Goal: Information Seeking & Learning: Learn about a topic

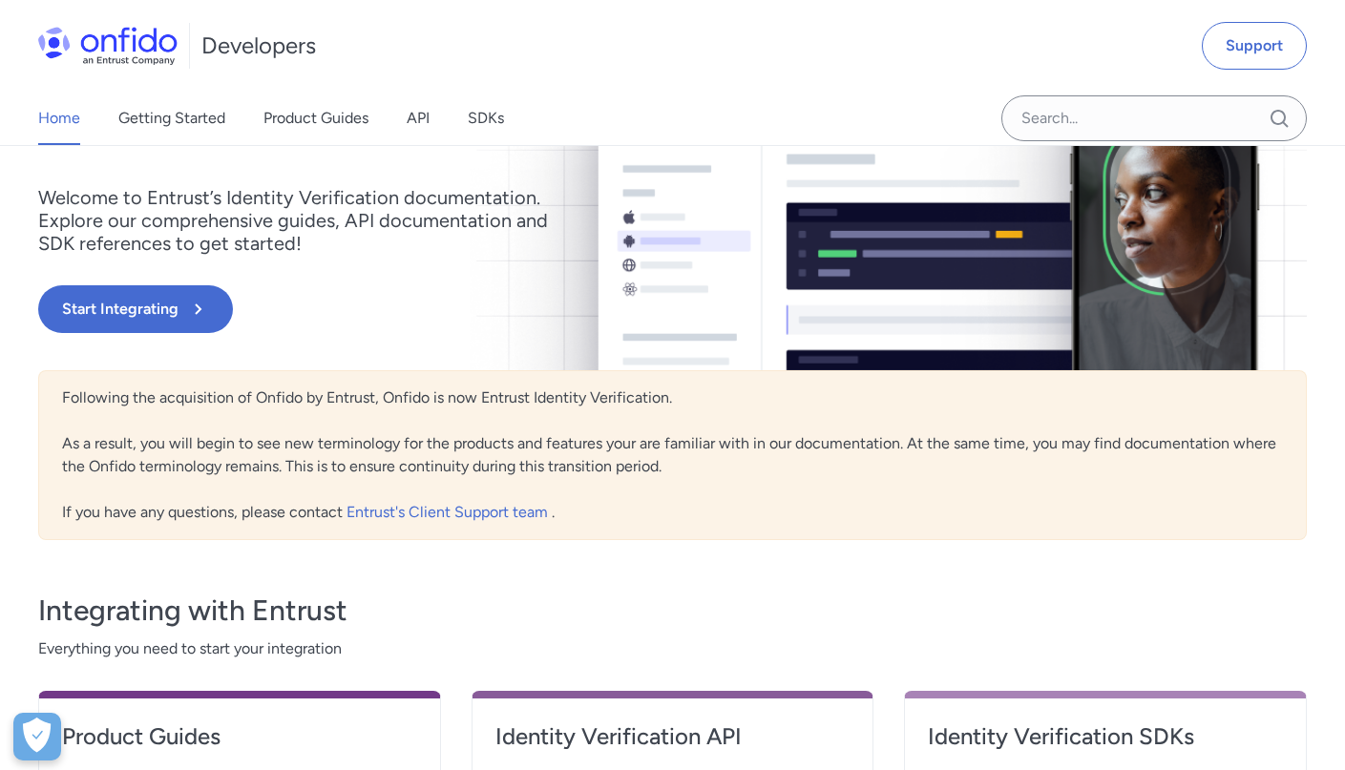
scroll to position [5, 0]
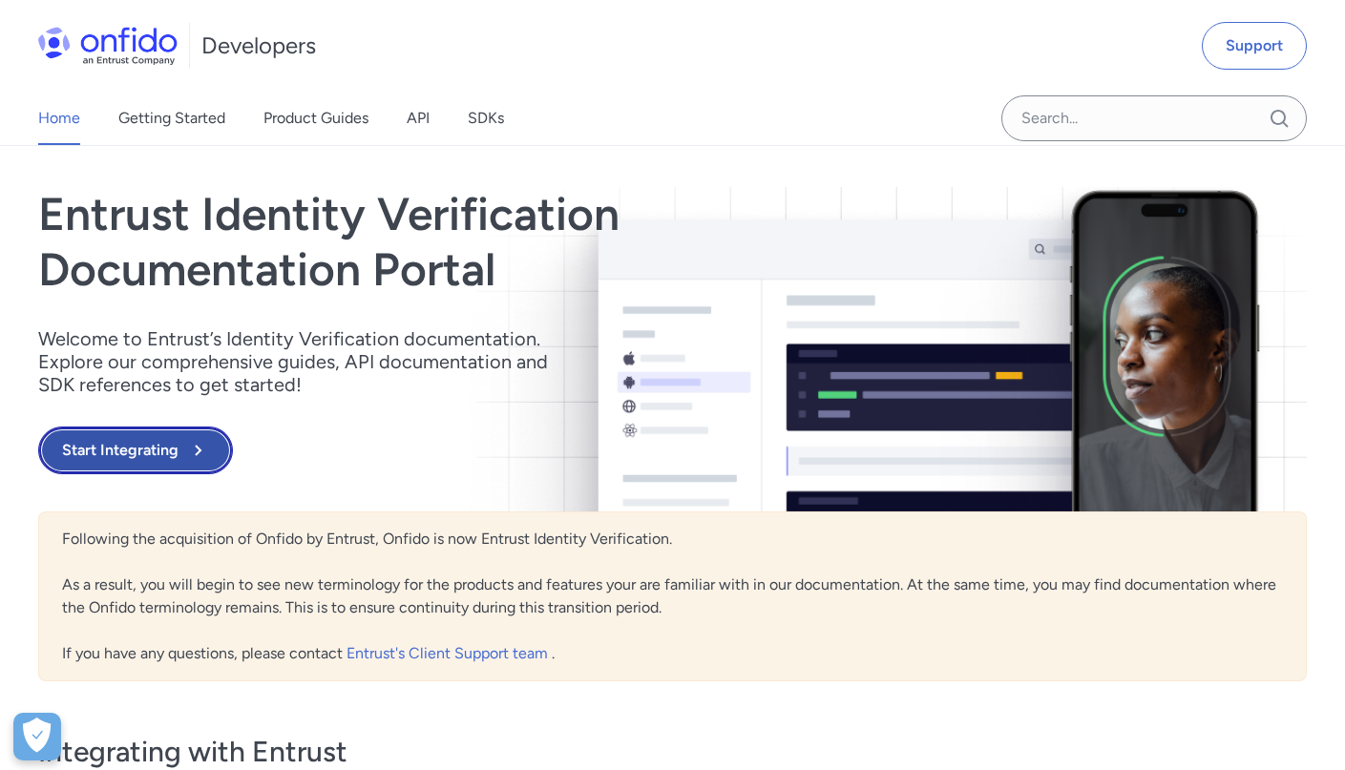
click at [157, 453] on button "Start Integrating" at bounding box center [135, 451] width 195 height 48
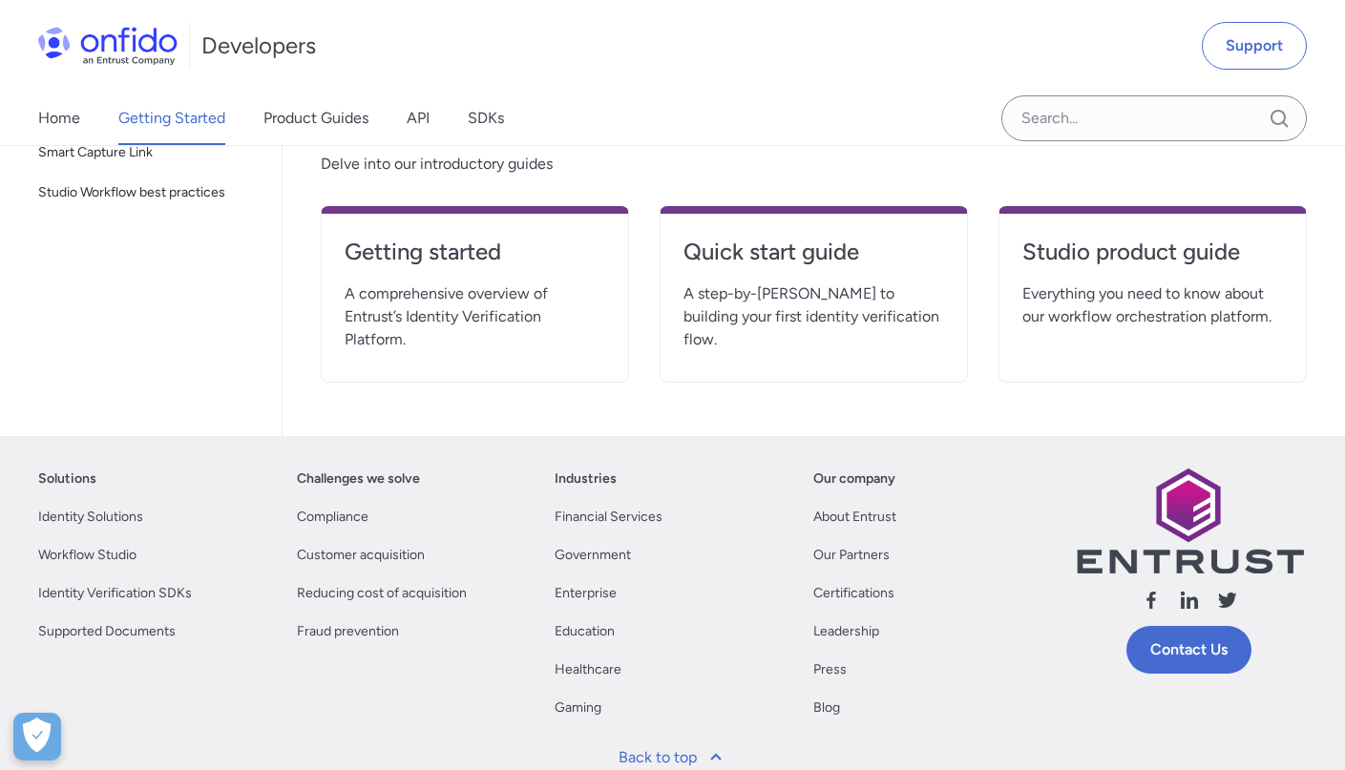
scroll to position [369, 0]
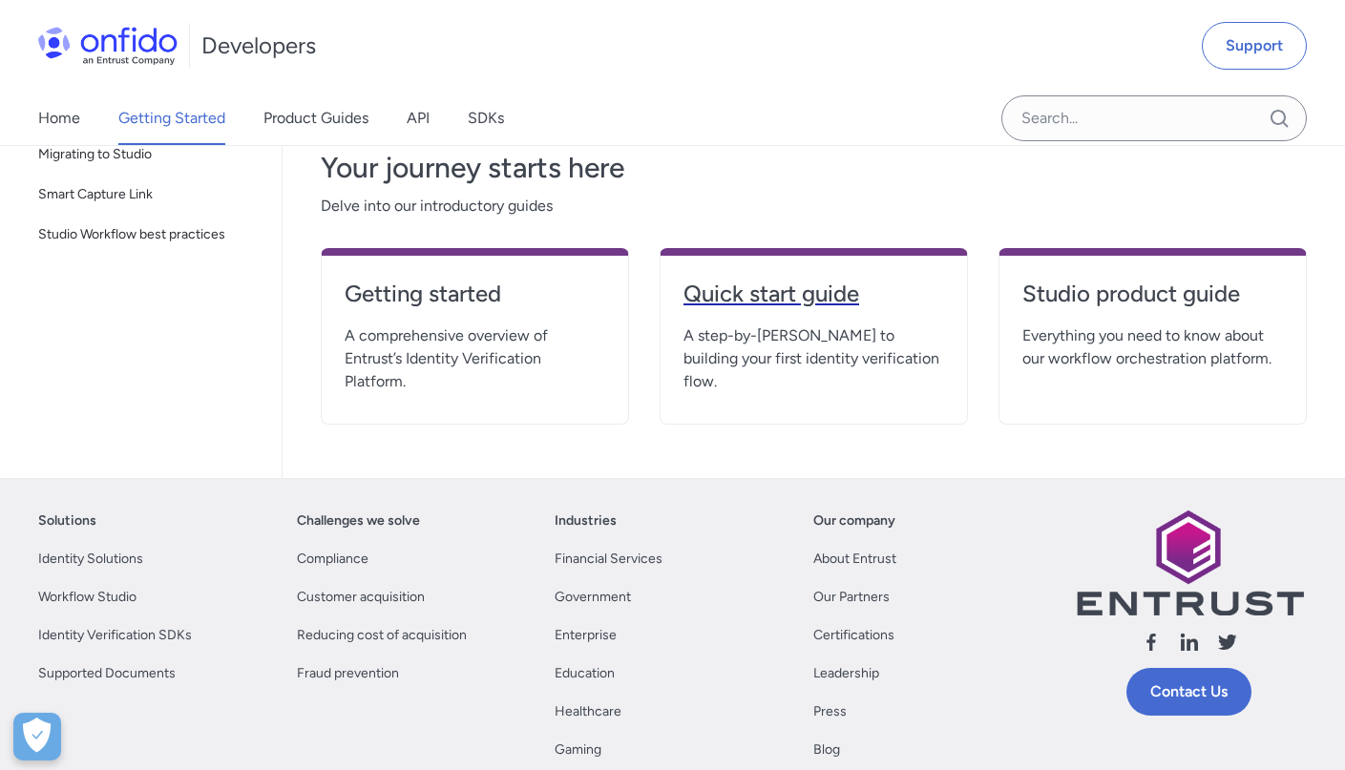
click at [796, 292] on h4 "Quick start guide" at bounding box center [813, 294] width 261 height 31
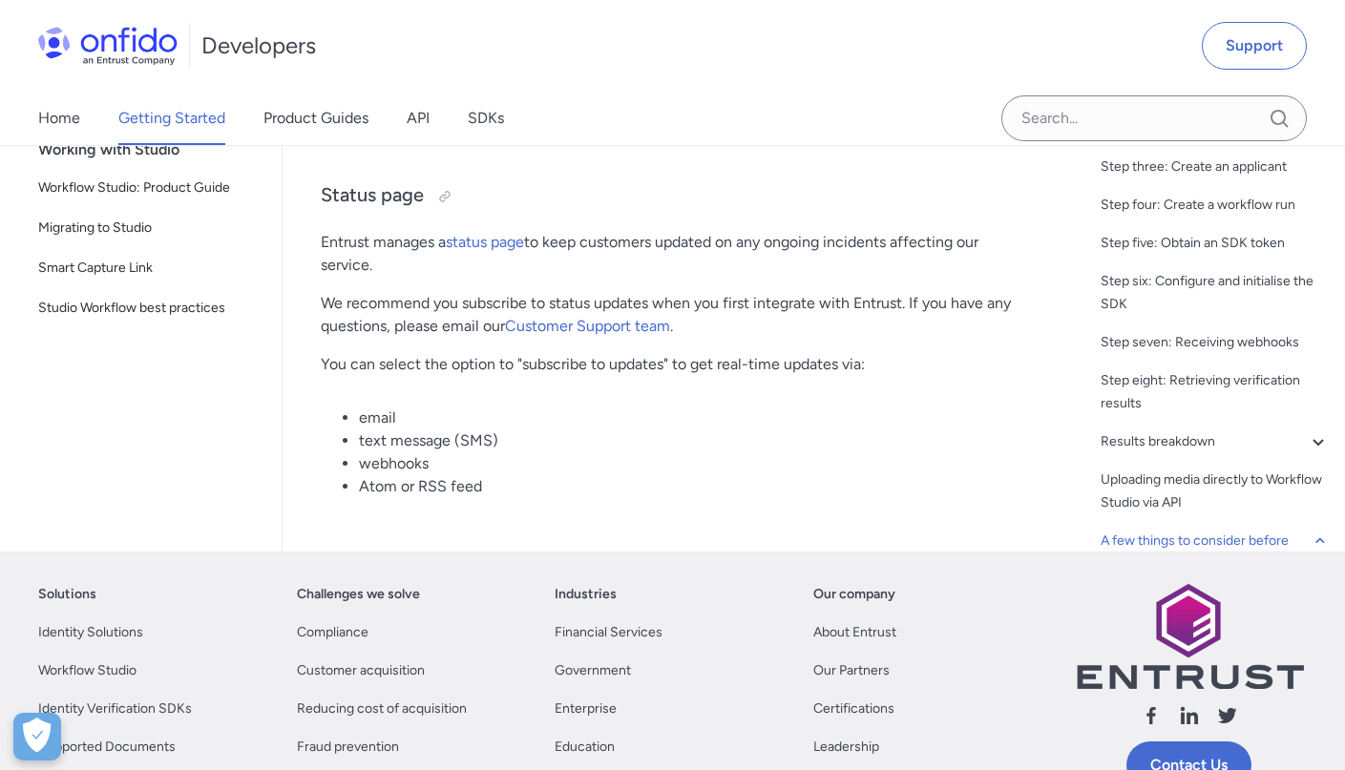
scroll to position [10198, 0]
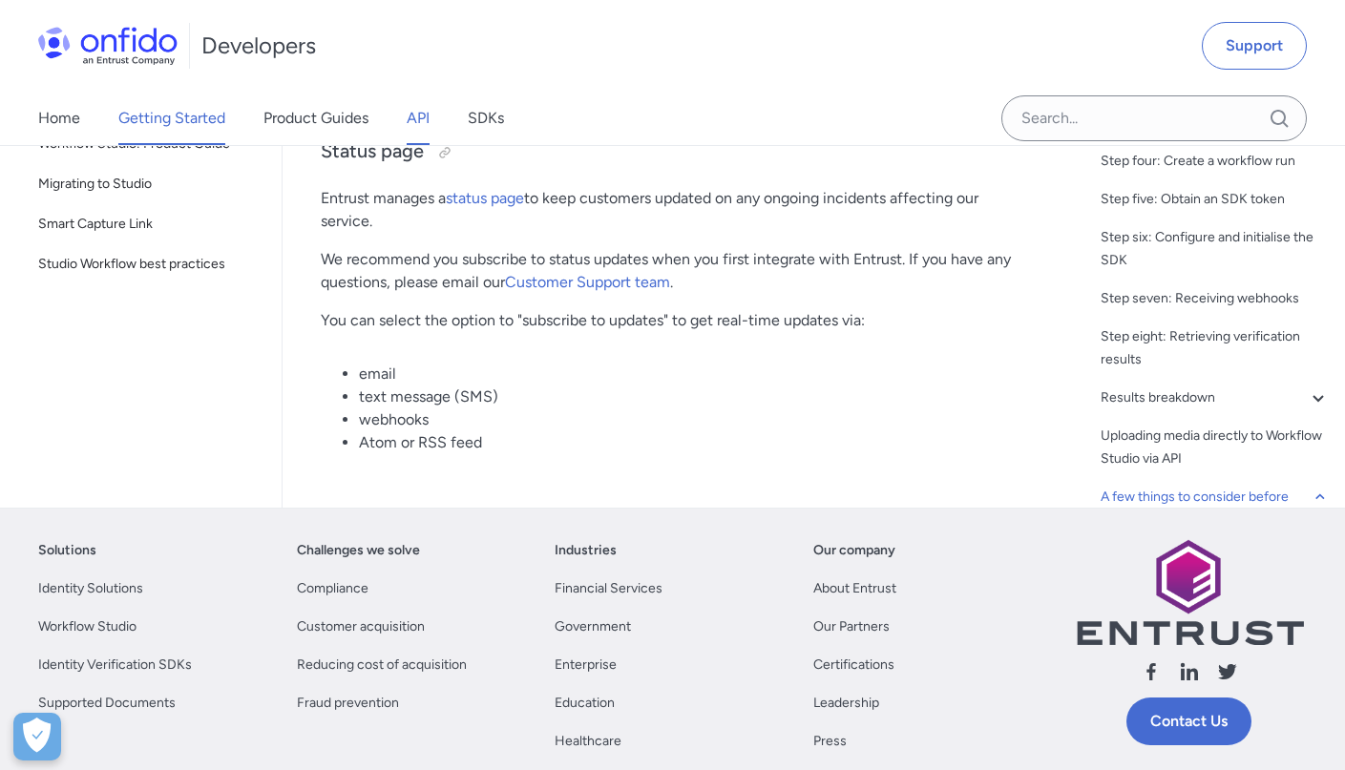
click at [426, 117] on link "API" at bounding box center [418, 118] width 23 height 53
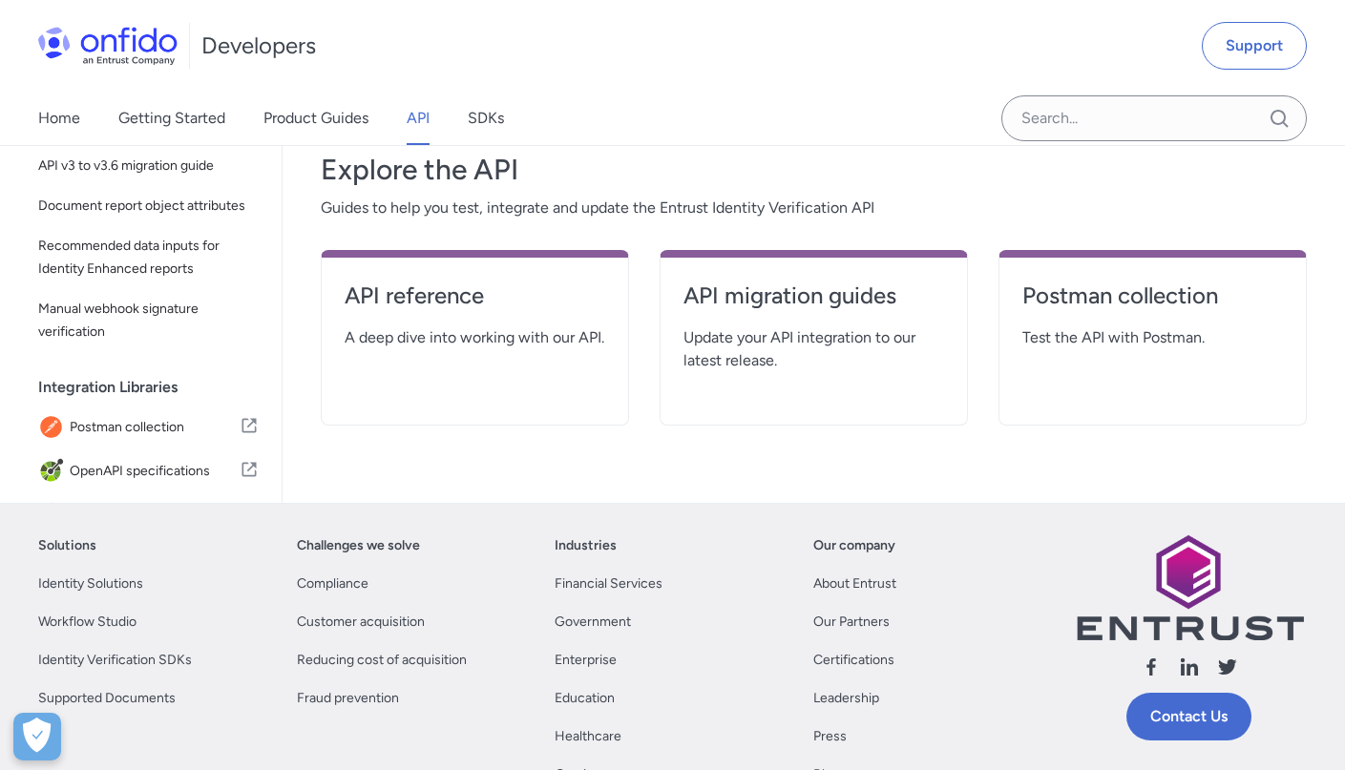
scroll to position [261, 0]
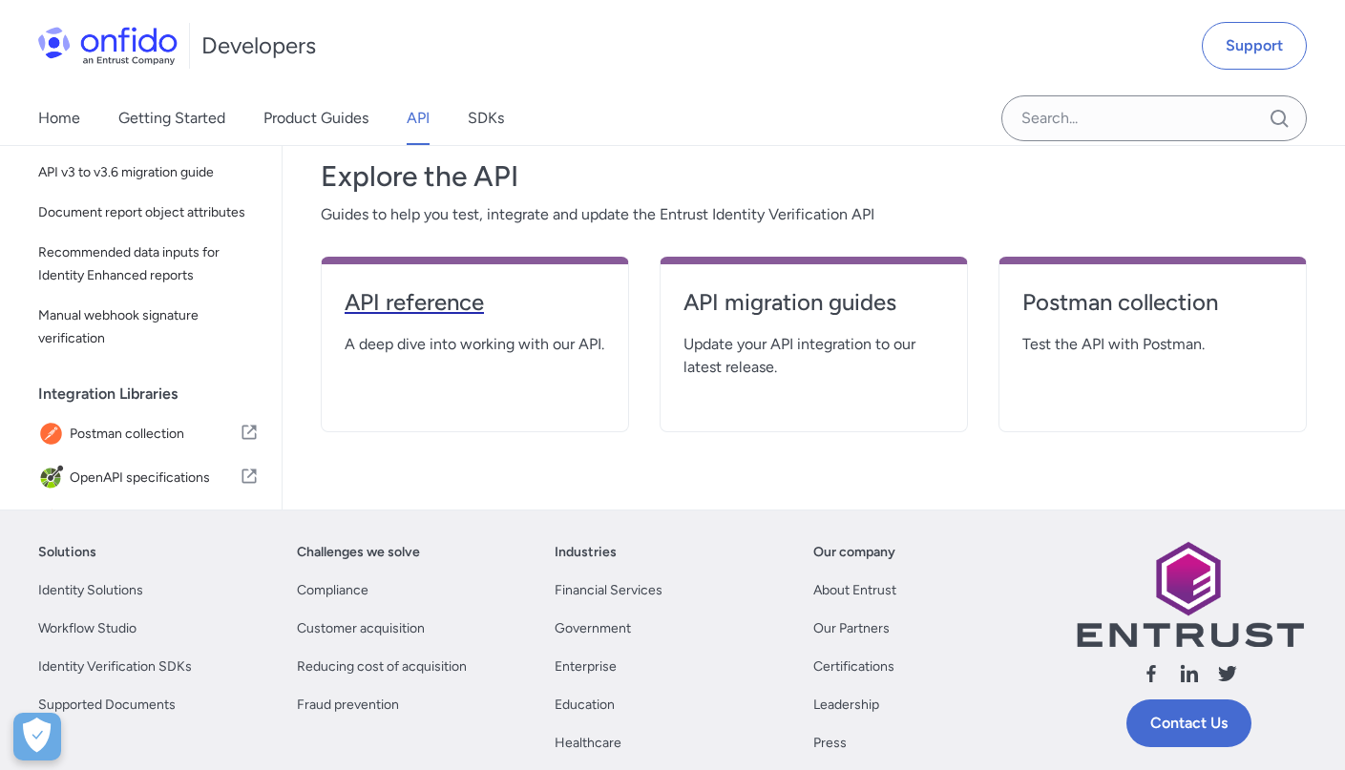
click at [408, 303] on h4 "API reference" at bounding box center [475, 302] width 261 height 31
select select "http"
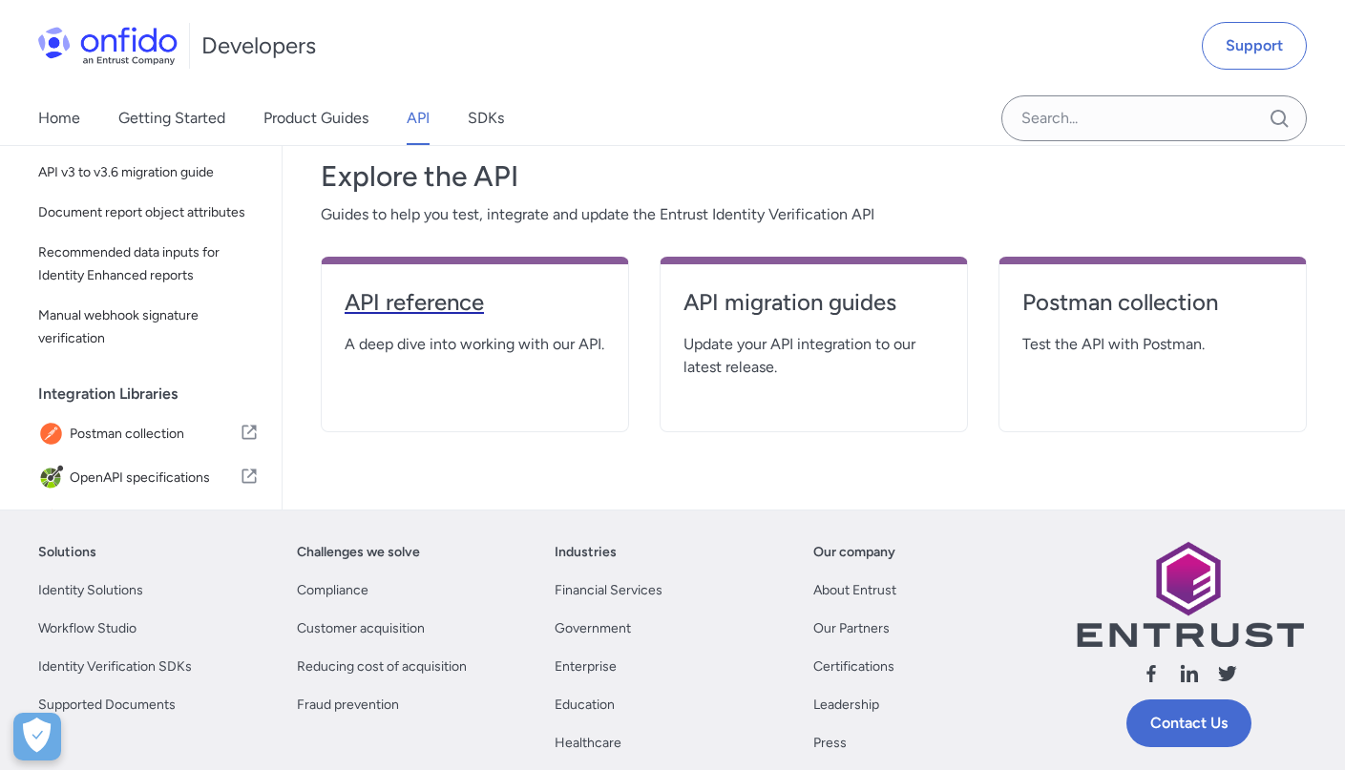
select select "http"
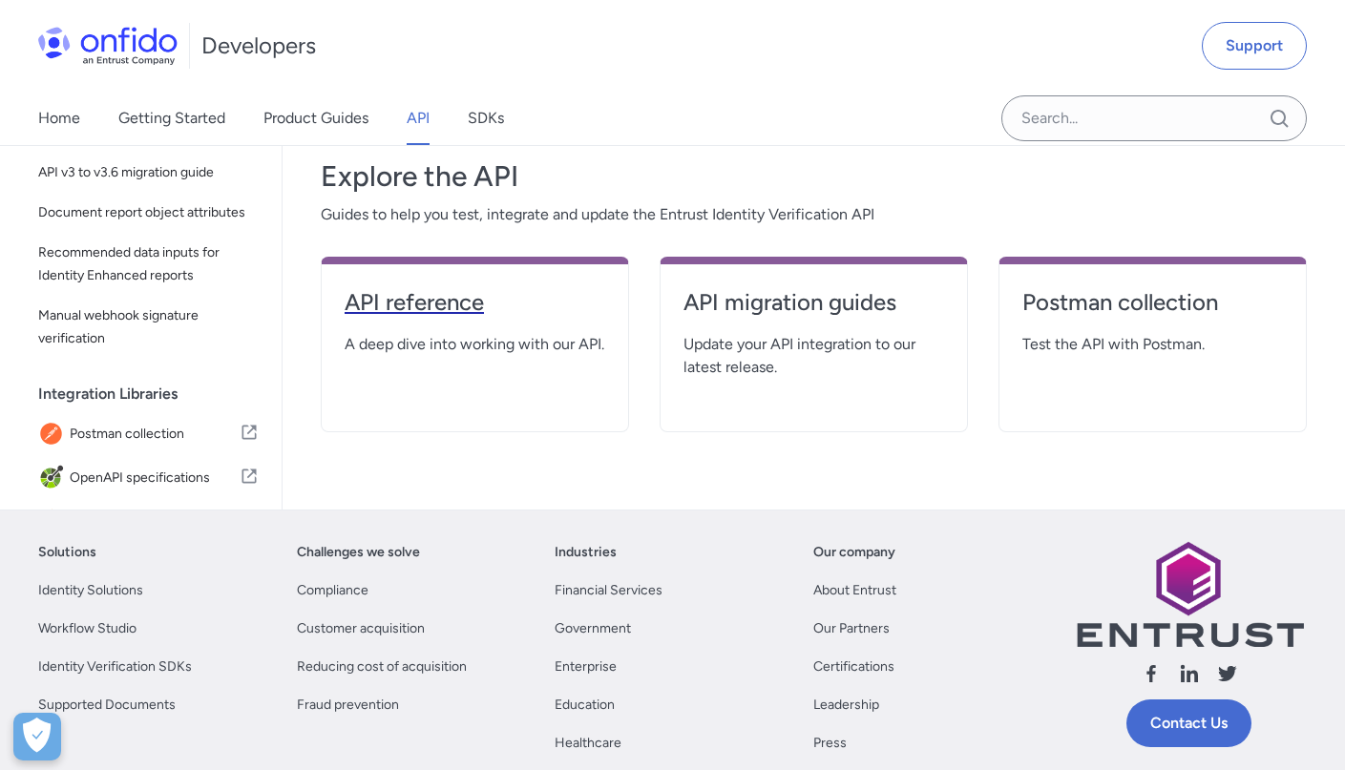
select select "http"
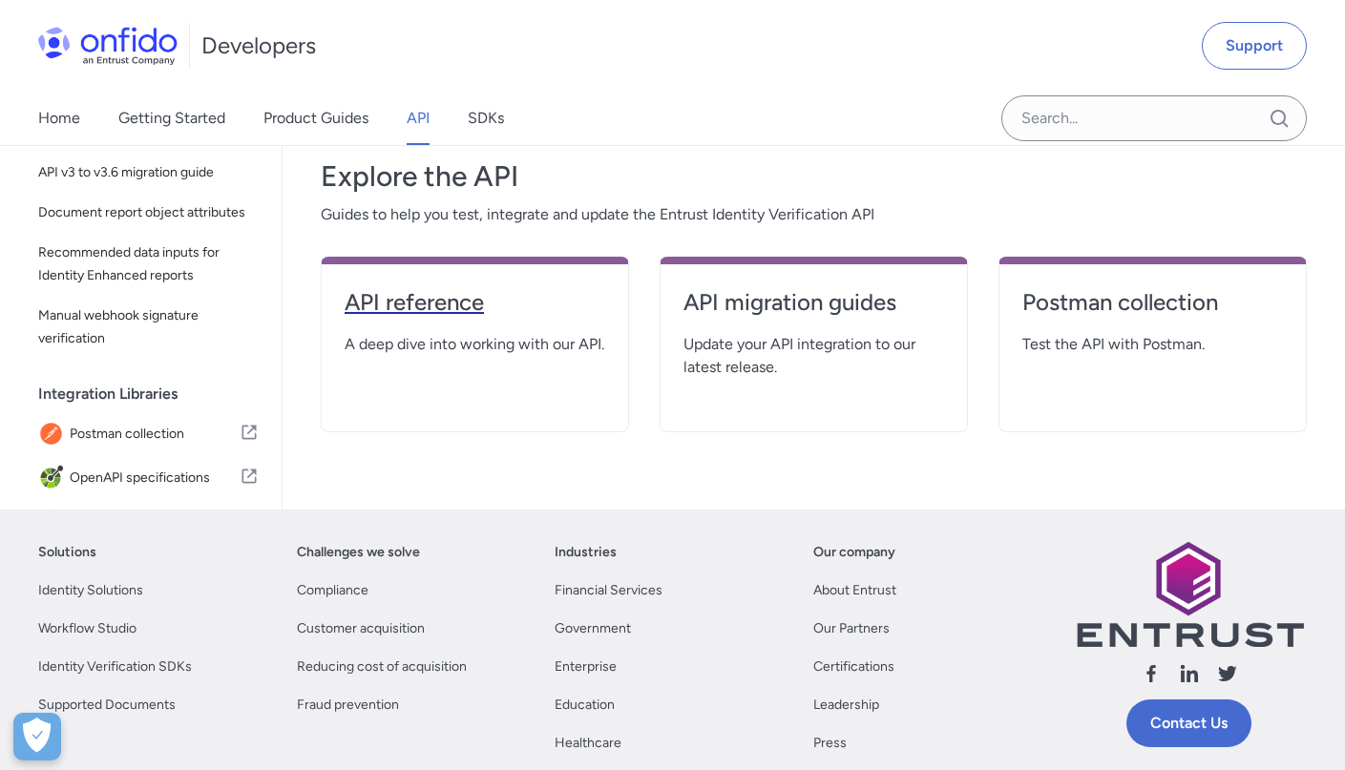
select select "http"
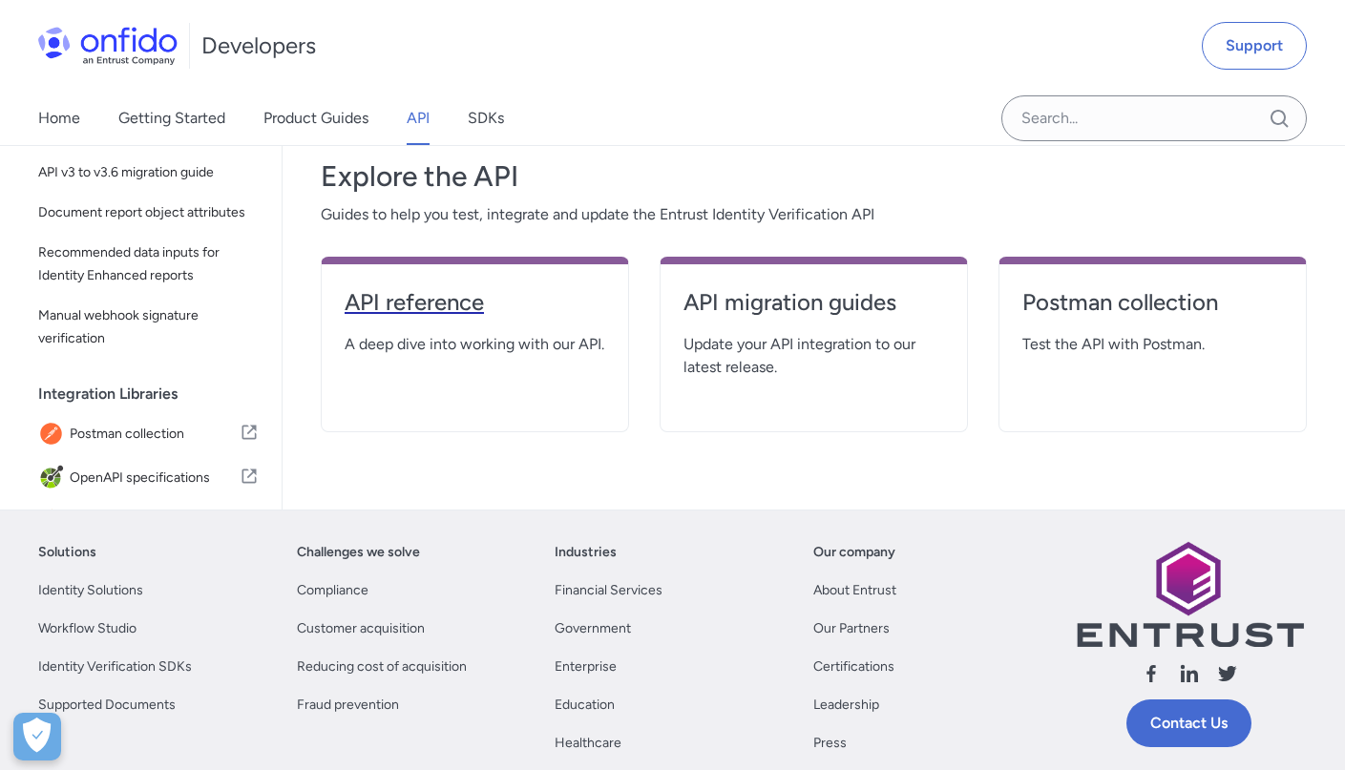
select select "http"
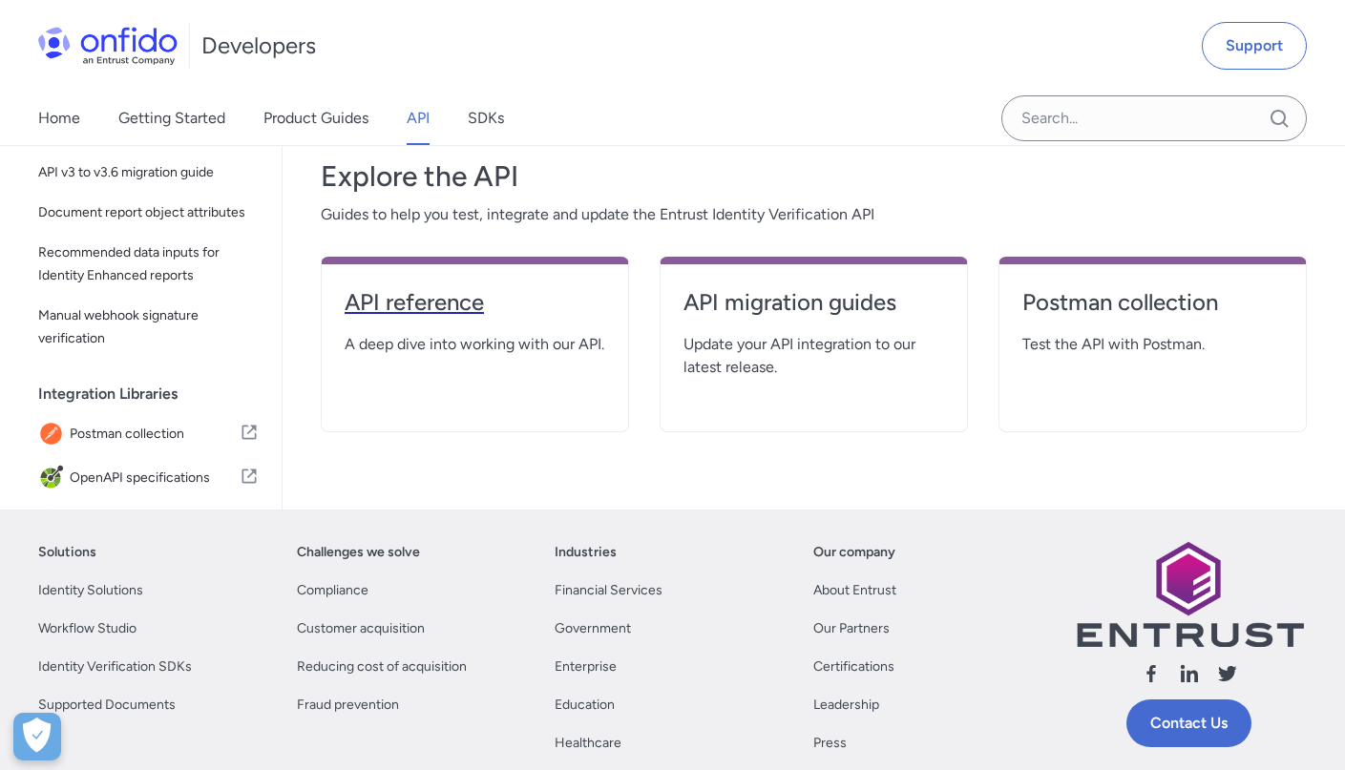
select select "http"
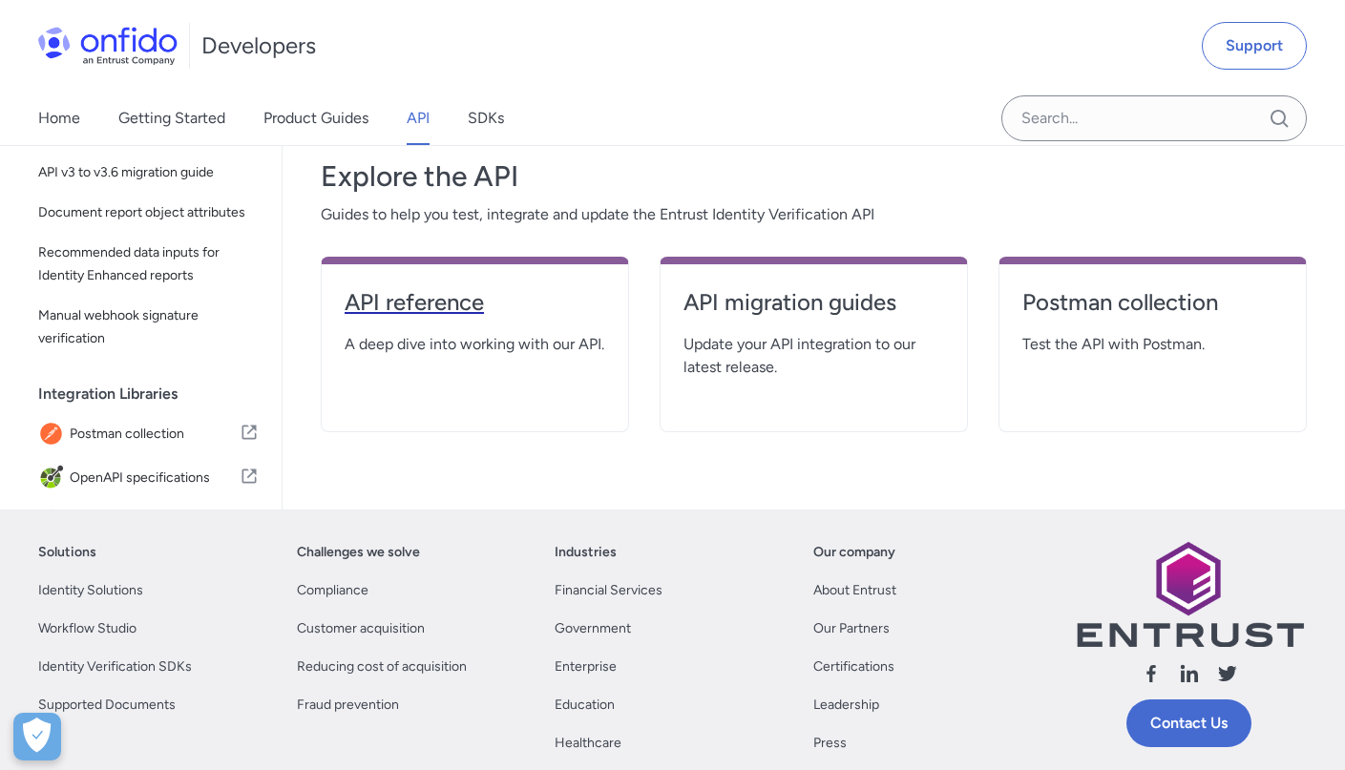
select select "http"
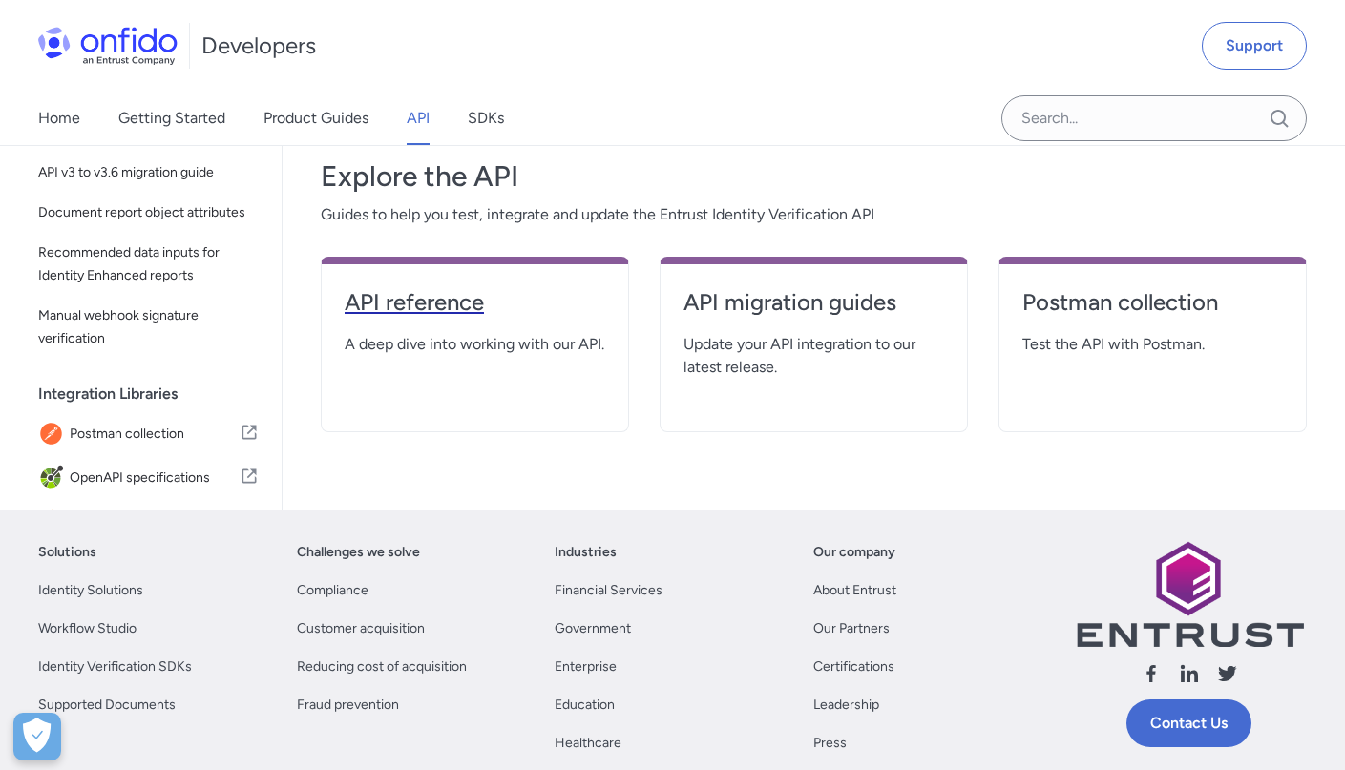
select select "http"
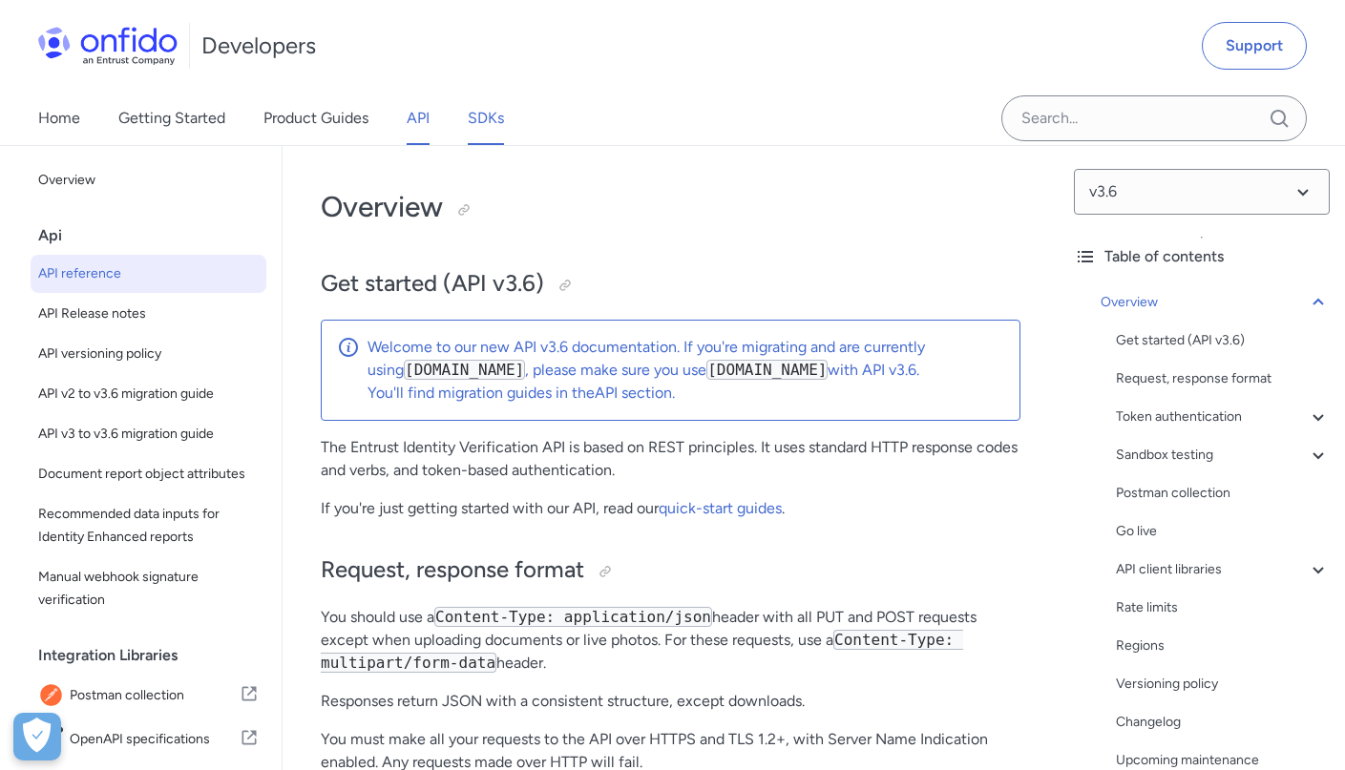
click at [476, 120] on link "SDKs" at bounding box center [486, 118] width 36 height 53
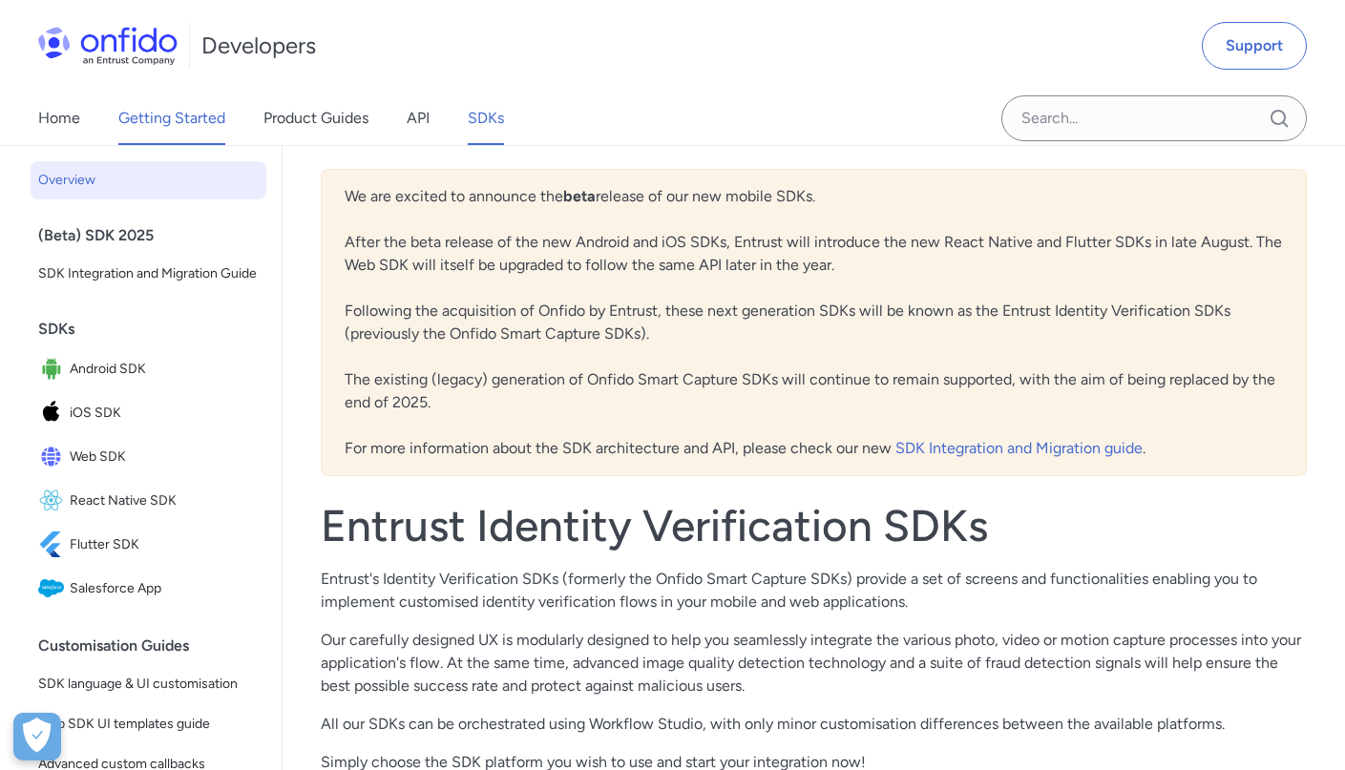
click at [148, 115] on link "Getting Started" at bounding box center [171, 118] width 107 height 53
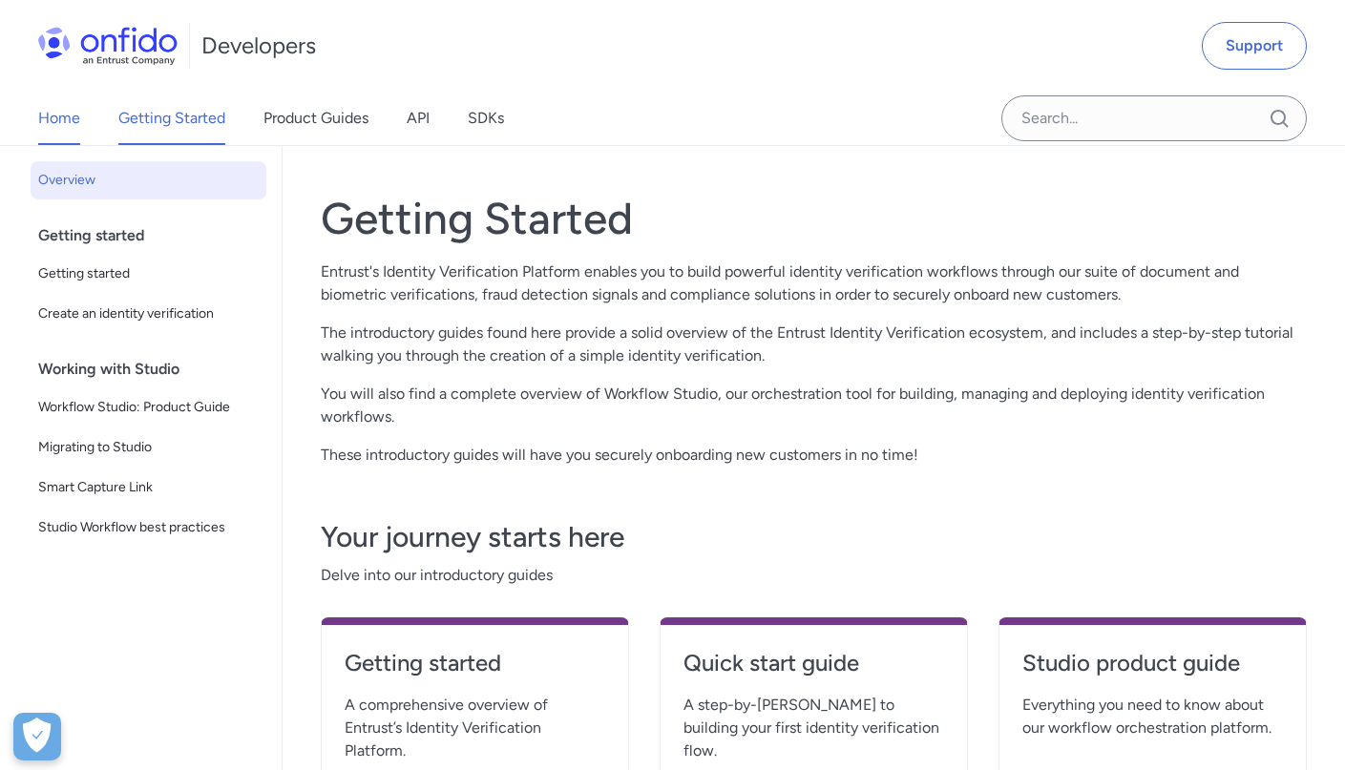
click at [50, 128] on link "Home" at bounding box center [59, 118] width 42 height 53
